Goal: Task Accomplishment & Management: Use online tool/utility

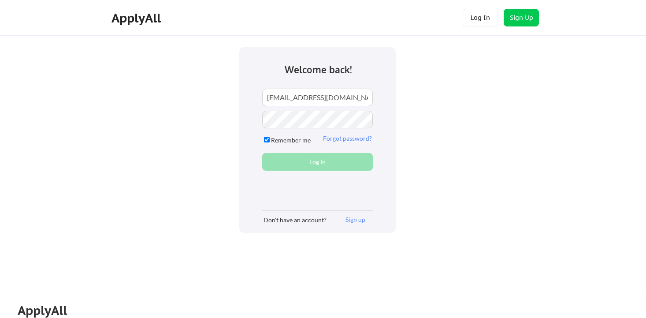
click at [375, 185] on div "Create account Log In Welcome back! emmastraight4@gmail.com Remember me Forgot …" at bounding box center [317, 140] width 156 height 186
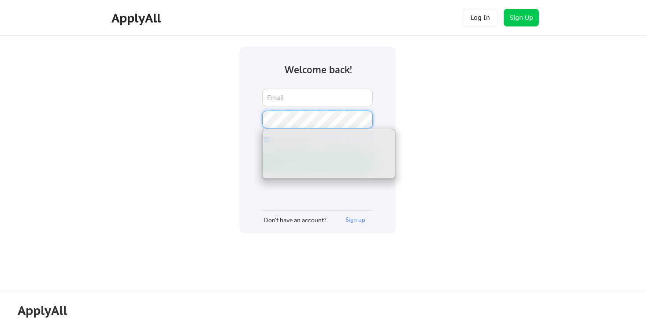
type input "emmastraight4@gmail.com"
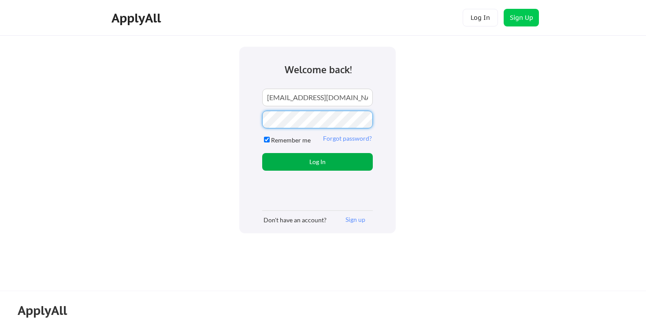
click at [302, 162] on button "Log In" at bounding box center [317, 162] width 111 height 18
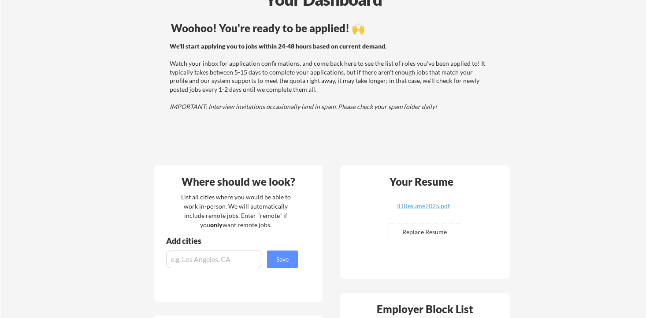
scroll to position [55, 0]
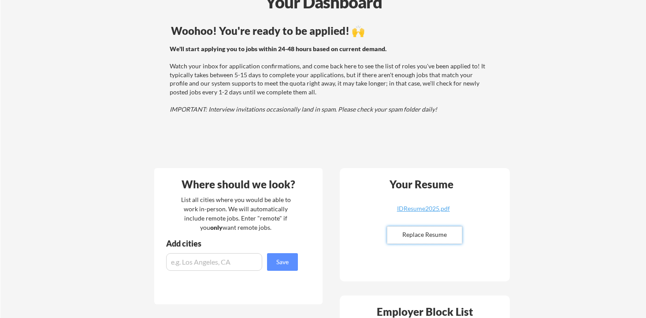
click at [429, 234] on input "file" at bounding box center [424, 234] width 74 height 17
type input "C:\fakepath\EmmaStraight_Resume (1) (1).pdf"
